Goal: Transaction & Acquisition: Purchase product/service

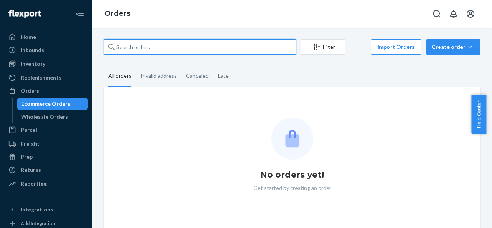
click at [209, 43] on input "text" at bounding box center [200, 46] width 192 height 15
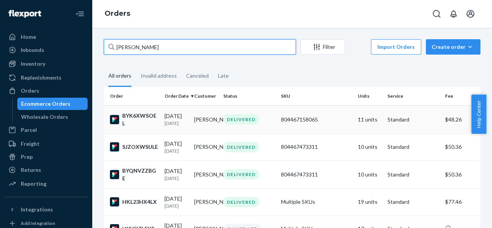
type input "[PERSON_NAME]"
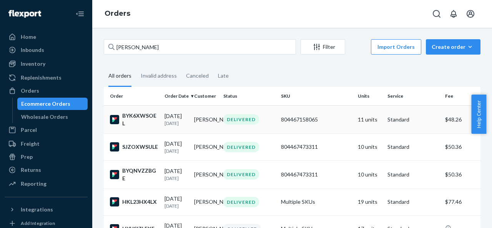
click at [161, 131] on td "BYK6XWSOEL" at bounding box center [133, 119] width 58 height 28
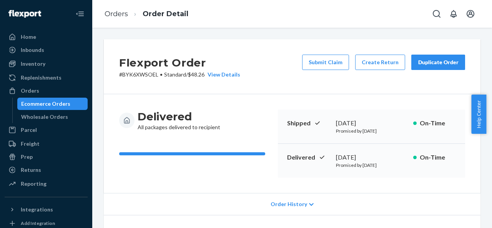
click at [451, 62] on div "Duplicate Order" at bounding box center [438, 62] width 41 height 8
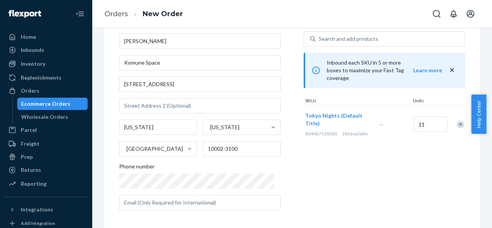
scroll to position [45, 0]
click at [456, 120] on div "Remove Item" at bounding box center [460, 124] width 8 height 8
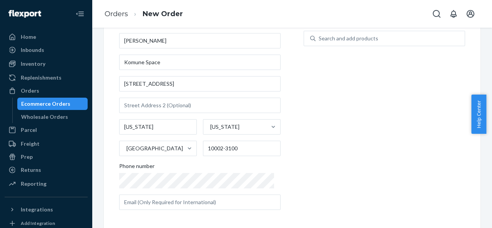
scroll to position [0, 0]
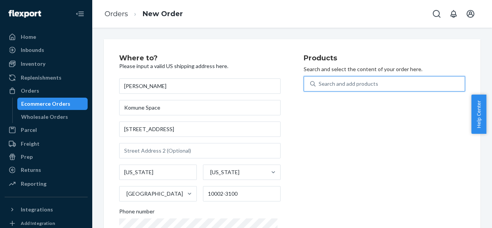
click at [360, 85] on div "Search and add products" at bounding box center [349, 84] width 60 height 8
click at [319, 85] on input "0 results available. Use Up and Down to choose options, press Enter to select t…" at bounding box center [319, 84] width 1 height 8
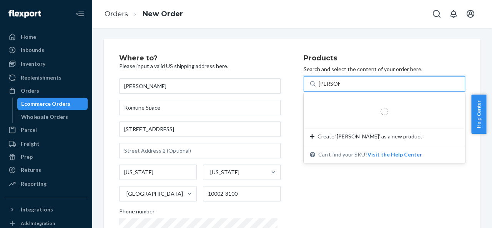
type input "white rice"
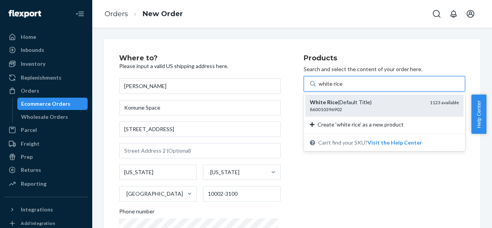
click at [342, 103] on div "White Rice (Default Title)" at bounding box center [367, 102] width 114 height 8
click at [342, 88] on input "white rice" at bounding box center [331, 84] width 24 height 8
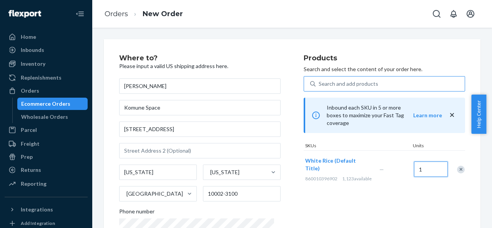
click at [414, 161] on input "1" at bounding box center [431, 168] width 34 height 15
type input "11"
click at [365, 82] on div "Search and add products" at bounding box center [349, 84] width 60 height 8
click at [319, 82] on input "0 results available. Use Up and Down to choose options, press Enter to select t…" at bounding box center [319, 84] width 1 height 8
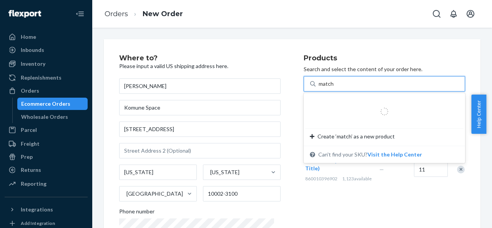
type input "matcha"
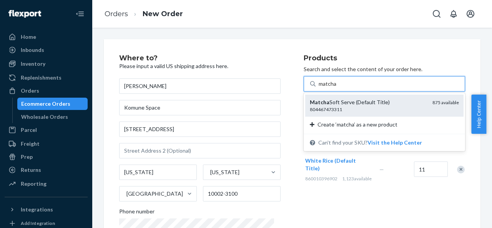
click at [343, 115] on div "Matcha Soft Serve (Default Title) 804467473311 875 available" at bounding box center [384, 106] width 158 height 22
click at [337, 88] on input "matcha" at bounding box center [328, 84] width 18 height 8
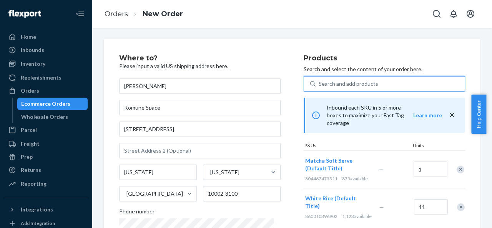
scroll to position [160, 0]
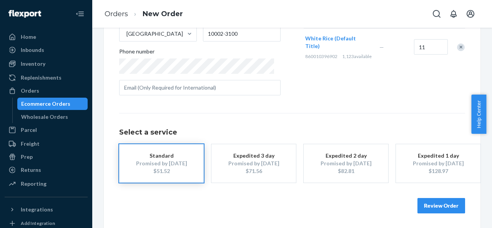
click at [455, 209] on button "Review Order" at bounding box center [441, 205] width 48 height 15
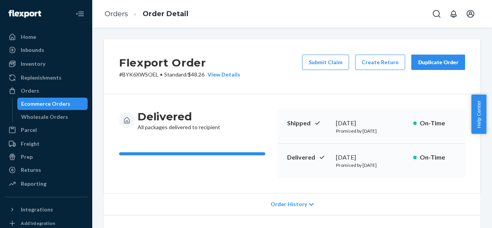
click at [426, 67] on button "Duplicate Order" at bounding box center [438, 62] width 54 height 15
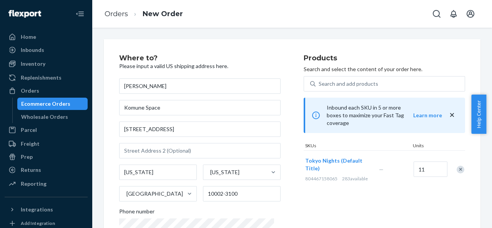
click at [456, 166] on div "Remove Item" at bounding box center [460, 170] width 8 height 8
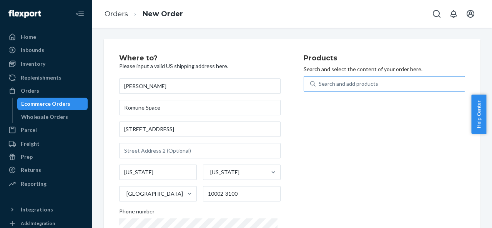
click at [443, 85] on div "Search and add products" at bounding box center [389, 84] width 149 height 14
click at [319, 85] on input "Search and add products" at bounding box center [319, 84] width 1 height 8
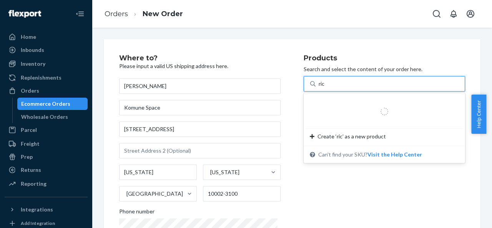
type input "rice"
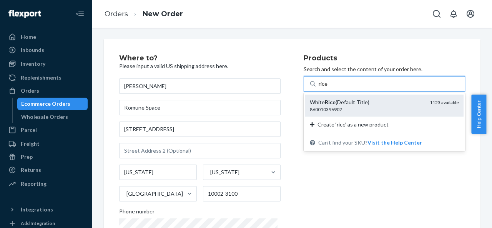
click at [419, 106] on div "White Rice (Default Title) 860010396902 1123 available" at bounding box center [384, 105] width 149 height 14
click at [328, 88] on input "rice" at bounding box center [324, 84] width 10 height 8
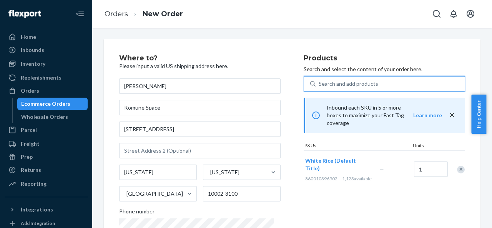
click at [397, 87] on div "Search and add products" at bounding box center [389, 84] width 149 height 14
click at [319, 87] on input "0 results available. Select is focused ,type to refine list, press Down to open…" at bounding box center [319, 84] width 1 height 8
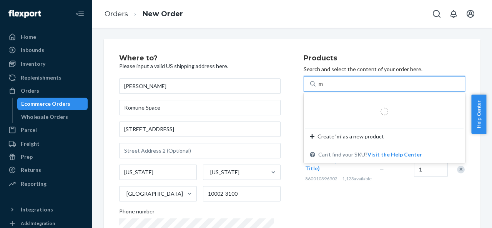
type input "ma"
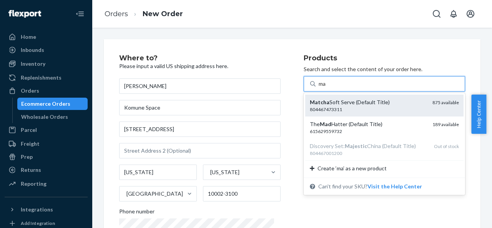
click at [376, 111] on div "804467473311" at bounding box center [368, 109] width 116 height 7
click at [327, 88] on input "ma" at bounding box center [323, 84] width 8 height 8
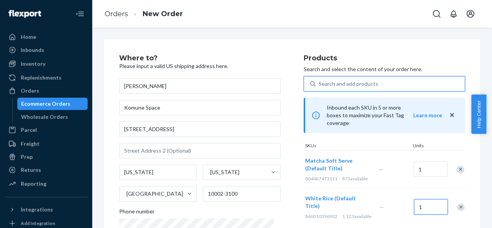
click at [422, 200] on input "1" at bounding box center [431, 206] width 34 height 15
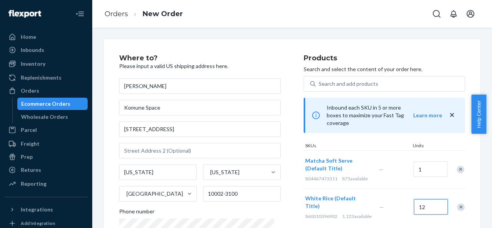
type input "12"
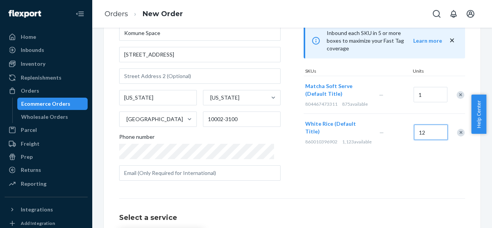
scroll to position [160, 0]
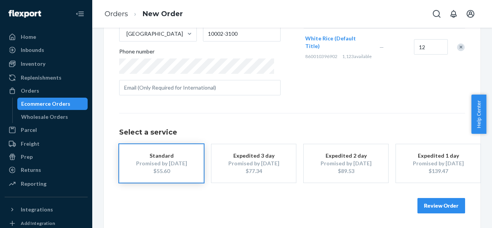
click at [421, 202] on button "Review Order" at bounding box center [441, 205] width 48 height 15
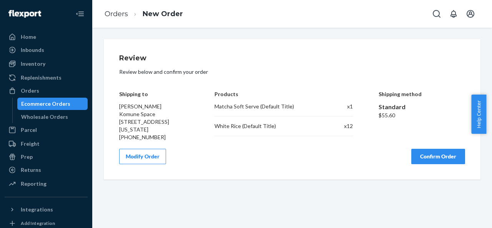
click at [424, 156] on button "Confirm Order" at bounding box center [438, 156] width 54 height 15
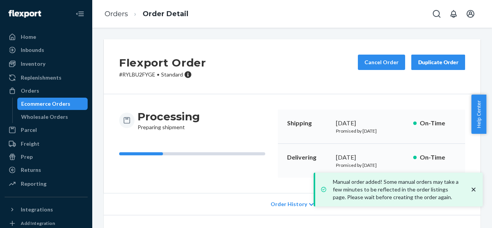
click at [471, 186] on icon "close toast" at bounding box center [474, 190] width 8 height 8
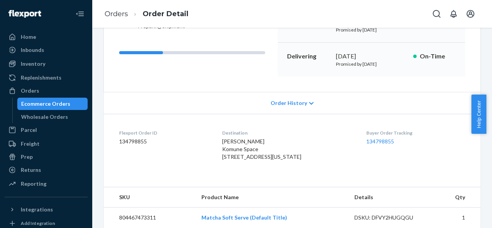
scroll to position [68, 0]
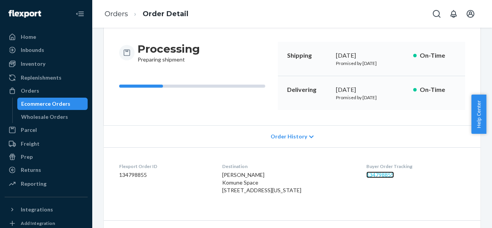
click at [379, 174] on link "134798855" at bounding box center [380, 174] width 28 height 7
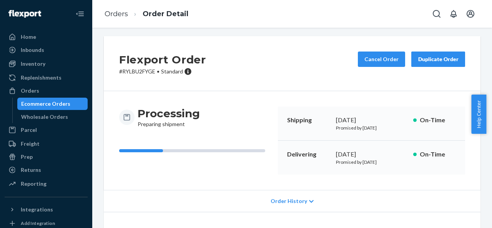
scroll to position [0, 0]
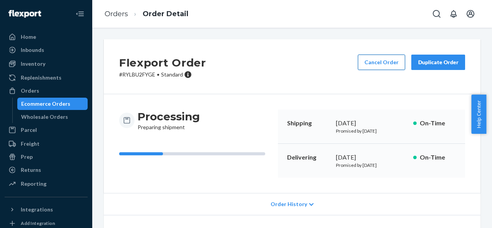
click at [372, 58] on button "Cancel Order" at bounding box center [381, 62] width 47 height 15
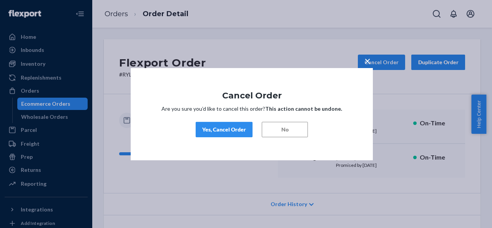
click at [226, 133] on div "Yes, Cancel Order" at bounding box center [224, 130] width 44 height 8
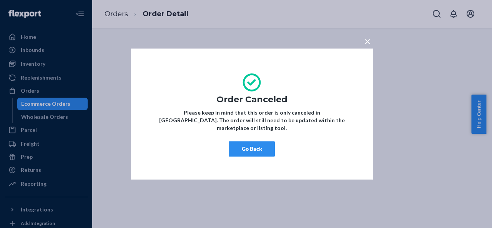
click at [247, 146] on button "Go Back" at bounding box center [252, 148] width 46 height 15
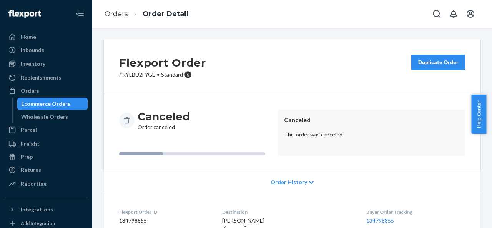
click at [418, 67] on button "Duplicate Order" at bounding box center [438, 62] width 54 height 15
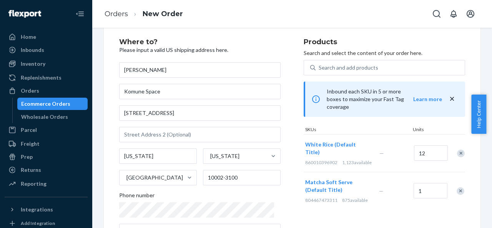
scroll to position [115, 0]
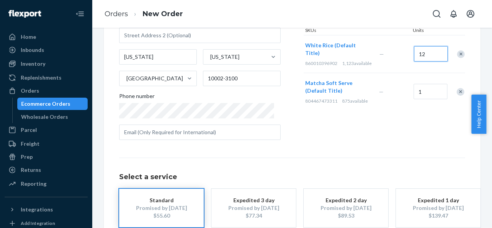
click at [427, 50] on input "12" at bounding box center [431, 53] width 34 height 15
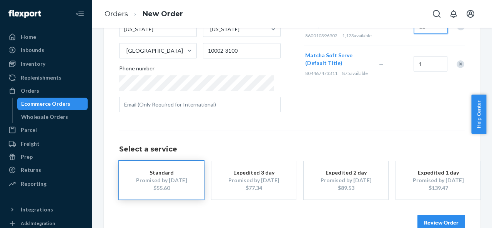
scroll to position [160, 0]
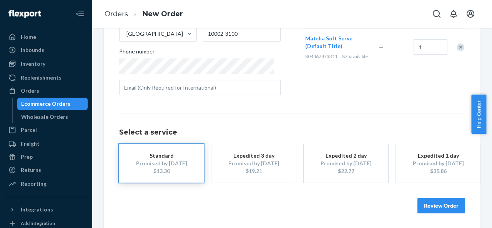
type input "11"
click at [445, 209] on button "Review Order" at bounding box center [441, 205] width 48 height 15
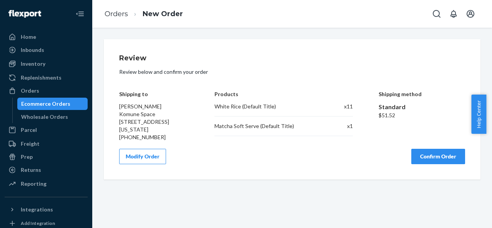
scroll to position [0, 0]
click at [437, 159] on button "Confirm Order" at bounding box center [438, 156] width 54 height 15
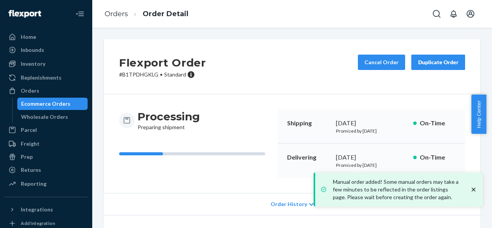
click at [472, 189] on icon "close toast" at bounding box center [474, 190] width 8 height 8
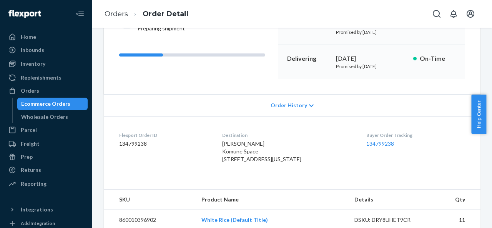
scroll to position [68, 0]
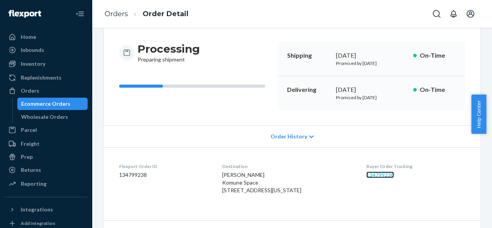
click at [380, 176] on link "134799238" at bounding box center [380, 174] width 28 height 7
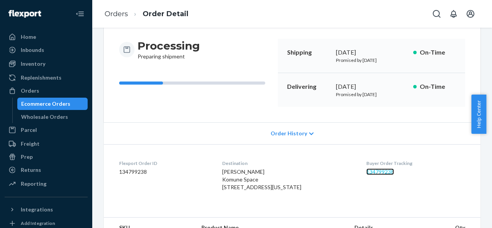
scroll to position [0, 0]
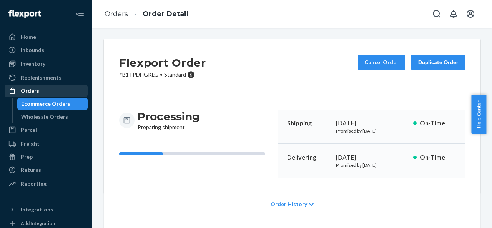
click at [48, 85] on link "Orders" at bounding box center [46, 91] width 83 height 12
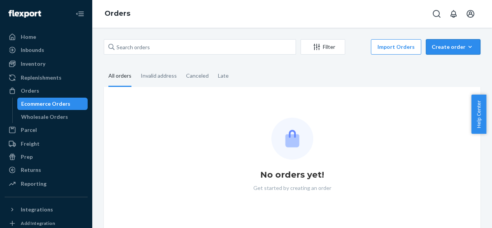
click at [426, 46] on button "Create order Ecommerce order Removal order" at bounding box center [453, 46] width 55 height 15
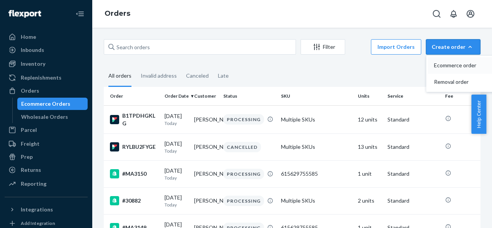
click at [434, 68] on span "Ecommerce order" at bounding box center [458, 65] width 48 height 5
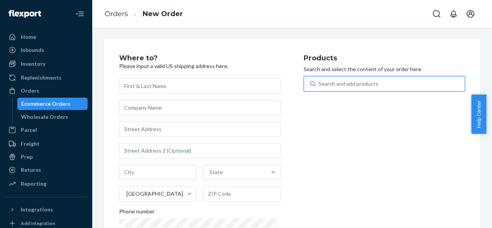
click at [360, 85] on div "Search and add products" at bounding box center [349, 84] width 60 height 8
click at [319, 85] on input "0 results available. Use Up and Down to choose options, press Enter to select t…" at bounding box center [319, 84] width 1 height 8
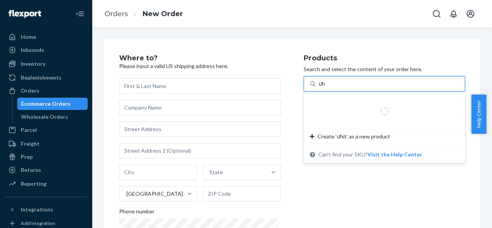
type input "ư"
type input "white"
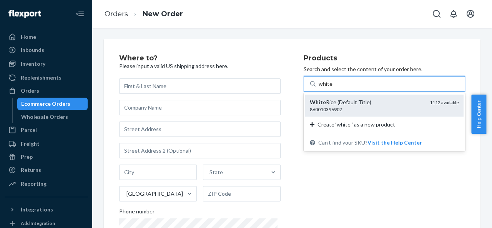
click at [347, 99] on div "White Rice (Default Title)" at bounding box center [367, 102] width 114 height 8
click at [334, 88] on input "white" at bounding box center [326, 84] width 15 height 8
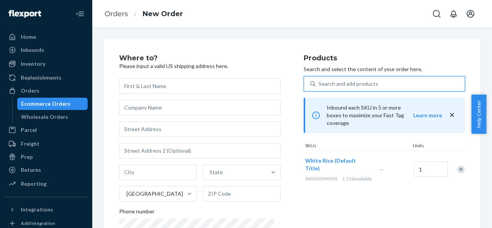
click at [353, 88] on div "Search and add products" at bounding box center [389, 84] width 149 height 14
click at [319, 88] on input "0 results available. Select is focused ,type to refine list, press Down to open…" at bounding box center [319, 84] width 1 height 8
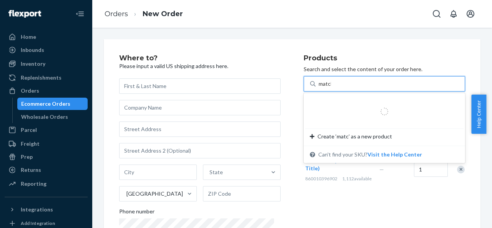
type input "matcha"
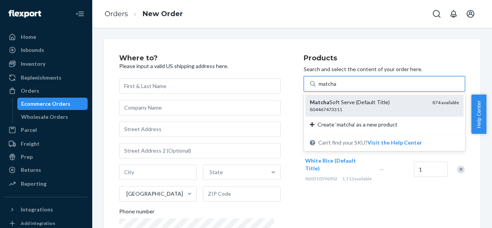
click at [339, 107] on div "804467473311" at bounding box center [368, 109] width 116 height 7
click at [337, 88] on input "matcha" at bounding box center [328, 84] width 18 height 8
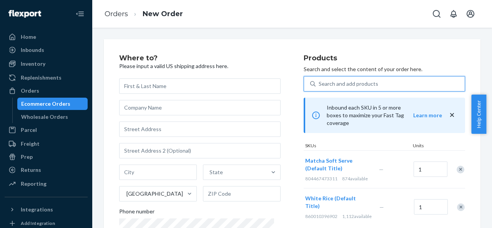
click at [388, 80] on div "Search and add products" at bounding box center [389, 84] width 149 height 14
click at [319, 80] on input "0 results available. Select is focused ,type to refine list, press Down to open…" at bounding box center [319, 84] width 1 height 8
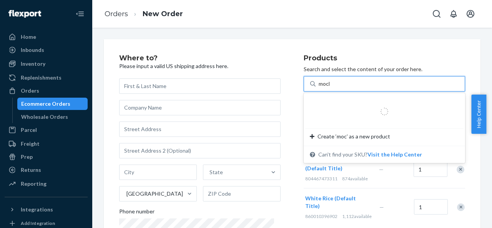
type input "mochi"
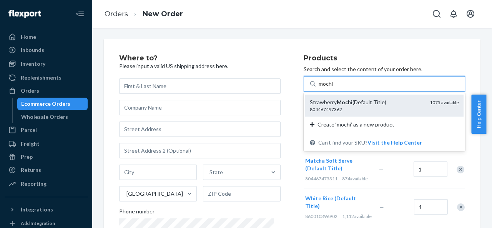
click at [370, 106] on div "804467497362" at bounding box center [367, 109] width 114 height 7
click at [334, 88] on input "mochi" at bounding box center [326, 84] width 15 height 8
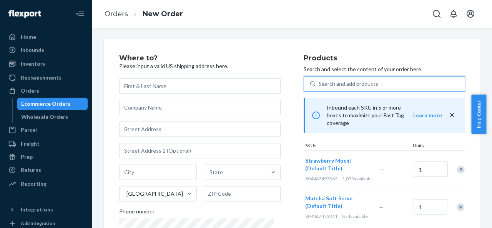
click at [380, 85] on div "Search and add products" at bounding box center [389, 84] width 149 height 14
click at [319, 85] on input "0 results available. Select is focused ,type to refine list, press Down to open…" at bounding box center [319, 84] width 1 height 8
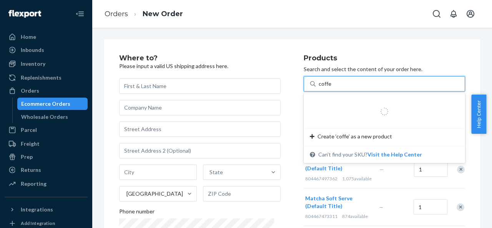
type input "coffee"
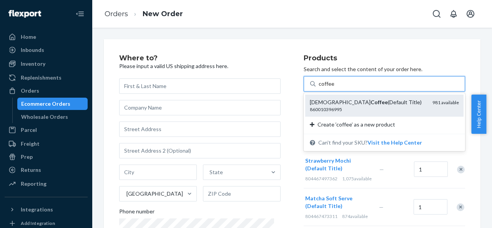
click at [365, 100] on div "Vietnamese Coffee (Default Title)" at bounding box center [368, 102] width 116 height 8
click at [334, 88] on input "coffee" at bounding box center [326, 84] width 15 height 8
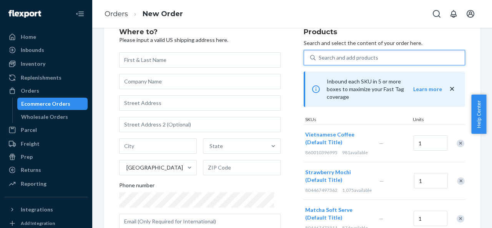
scroll to position [38, 0]
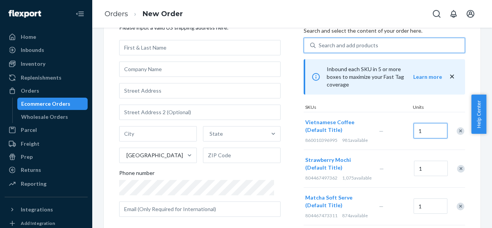
click at [416, 125] on input "1" at bounding box center [430, 130] width 34 height 15
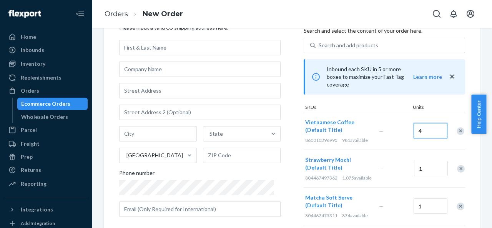
type input "4"
click at [417, 163] on input "1" at bounding box center [431, 168] width 34 height 15
type input "4"
click at [417, 204] on input "1" at bounding box center [430, 205] width 34 height 15
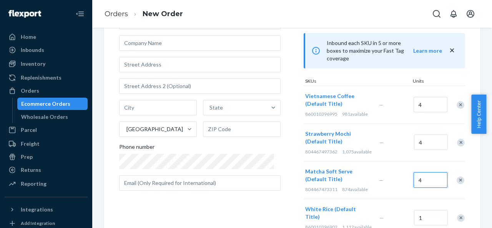
scroll to position [77, 0]
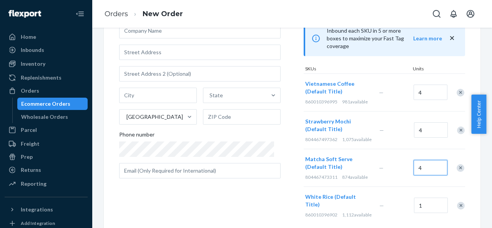
type input "4"
click at [417, 201] on input "1" at bounding box center [431, 204] width 34 height 15
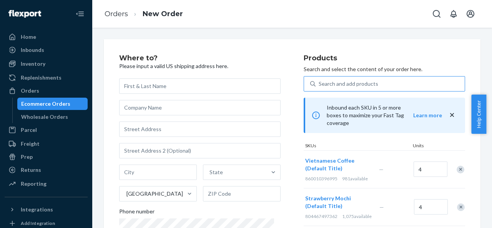
type input "4"
click at [317, 78] on div "Search and add products" at bounding box center [389, 84] width 149 height 14
click at [319, 80] on input "Search and add products" at bounding box center [319, 84] width 1 height 8
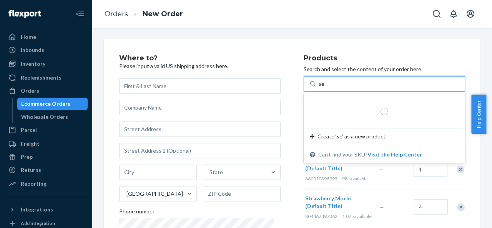
type input "set"
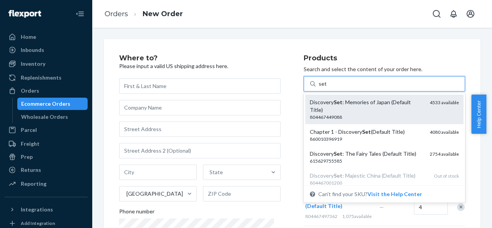
click at [322, 105] on div "Discovery Set : Memories of Japan (Default Title)" at bounding box center [367, 105] width 114 height 15
click at [322, 88] on input "set" at bounding box center [323, 84] width 8 height 8
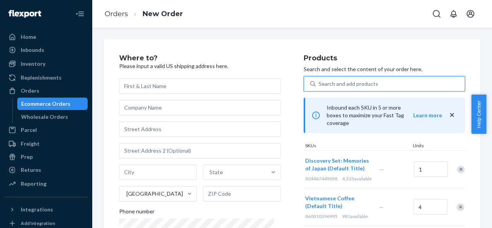
click at [332, 82] on div "Search and add products" at bounding box center [349, 84] width 60 height 8
click at [319, 82] on input "0 results available. Select is focused ,type to refine list, press Down to open…" at bounding box center [319, 84] width 1 height 8
click at [332, 82] on div "Search and add products" at bounding box center [349, 84] width 60 height 8
click at [319, 82] on input "0 results available. Use Up and Down to choose options, press Enter to select t…" at bounding box center [319, 84] width 1 height 8
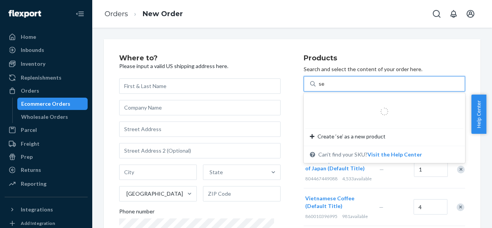
type input "set"
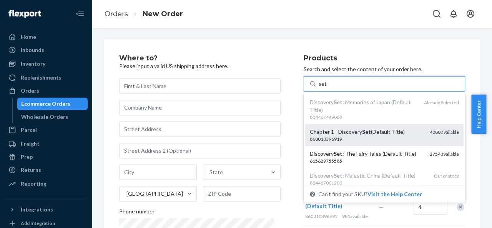
click at [322, 139] on div "860010396919" at bounding box center [367, 139] width 114 height 7
click at [322, 88] on input "set" at bounding box center [323, 84] width 8 height 8
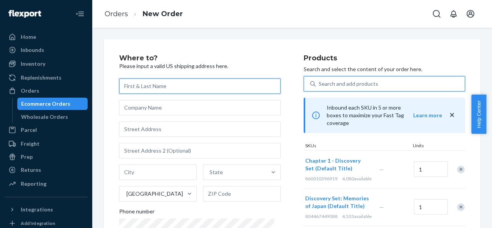
click at [183, 90] on input "text" at bounding box center [199, 85] width 161 height 15
paste input "Jessi Park"
type input "Jessi Park"
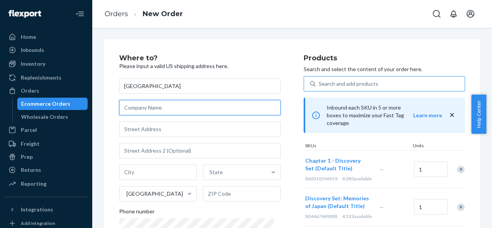
click at [148, 106] on input "text" at bounding box center [199, 107] width 161 height 15
paste input "The Scented Cottage"
type input "The Scented Cottage"
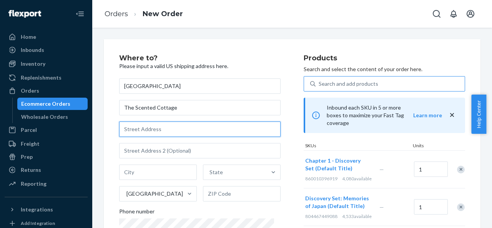
click at [166, 126] on input "text" at bounding box center [199, 128] width 161 height 15
paste input "19035 Birmingham Highway Alpharetta, GA 30004"
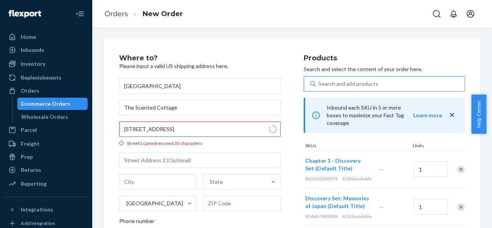
type input "19035 Birmingham Hwy"
type input "Alpharetta"
type input "30004"
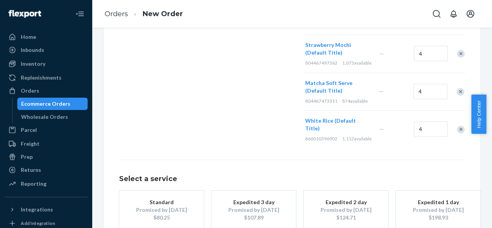
scroll to position [285, 0]
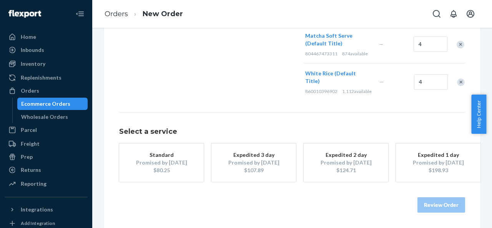
click at [184, 163] on div "Promised by [DATE]" at bounding box center [161, 163] width 61 height 8
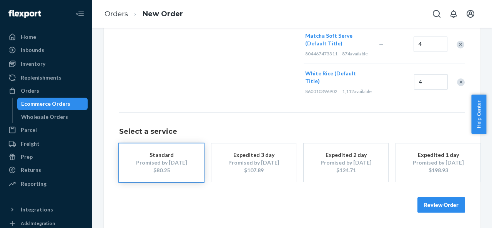
click at [448, 208] on button "Review Order" at bounding box center [441, 204] width 48 height 15
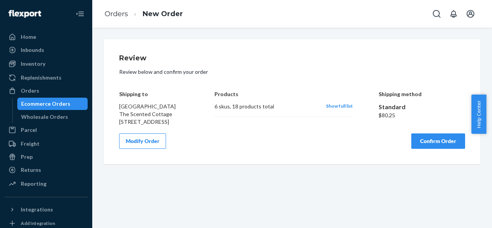
scroll to position [0, 0]
click at [338, 108] on span "Show full list" at bounding box center [339, 106] width 27 height 6
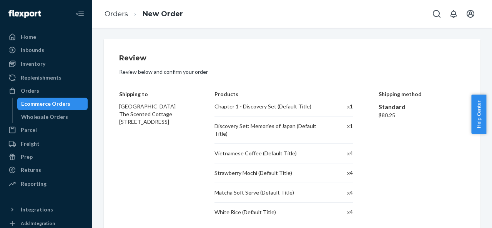
scroll to position [32, 0]
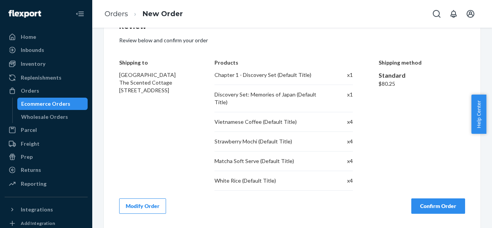
click at [436, 199] on button "Confirm Order" at bounding box center [438, 205] width 54 height 15
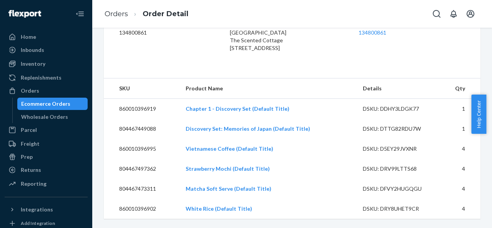
scroll to position [71, 0]
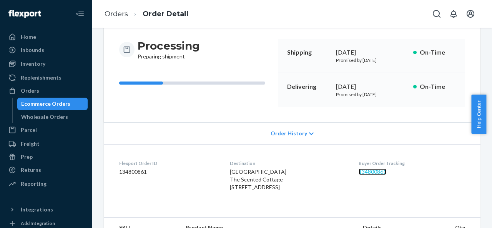
click at [370, 170] on link "134800861" at bounding box center [372, 171] width 28 height 7
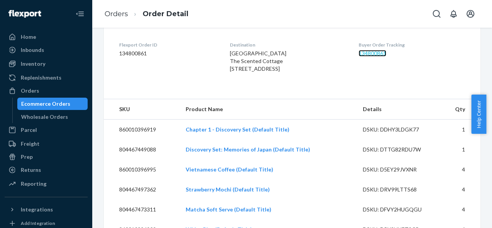
scroll to position [224, 0]
